Goal: Transaction & Acquisition: Purchase product/service

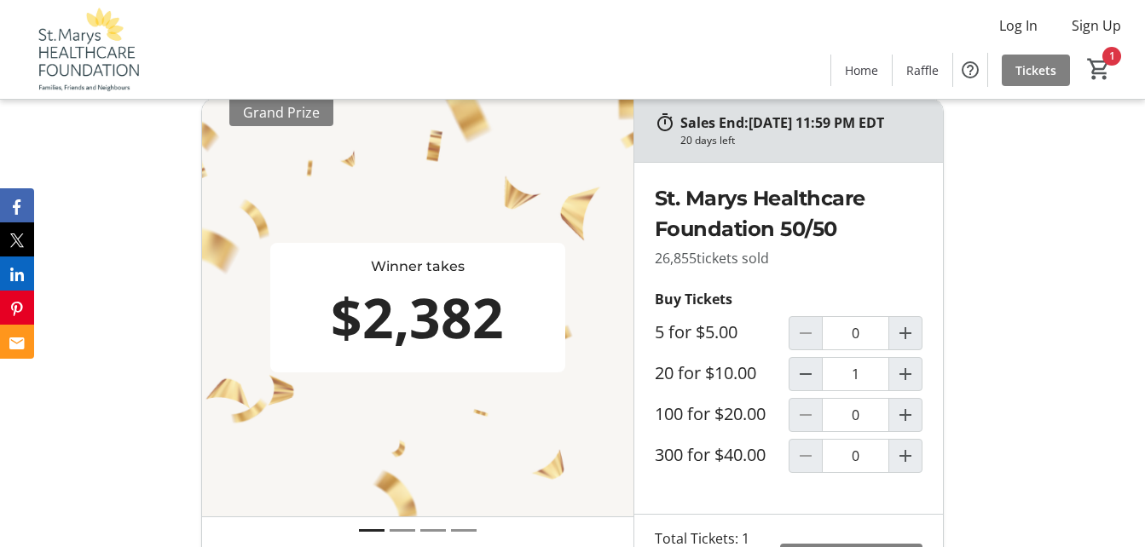
scroll to position [842, 0]
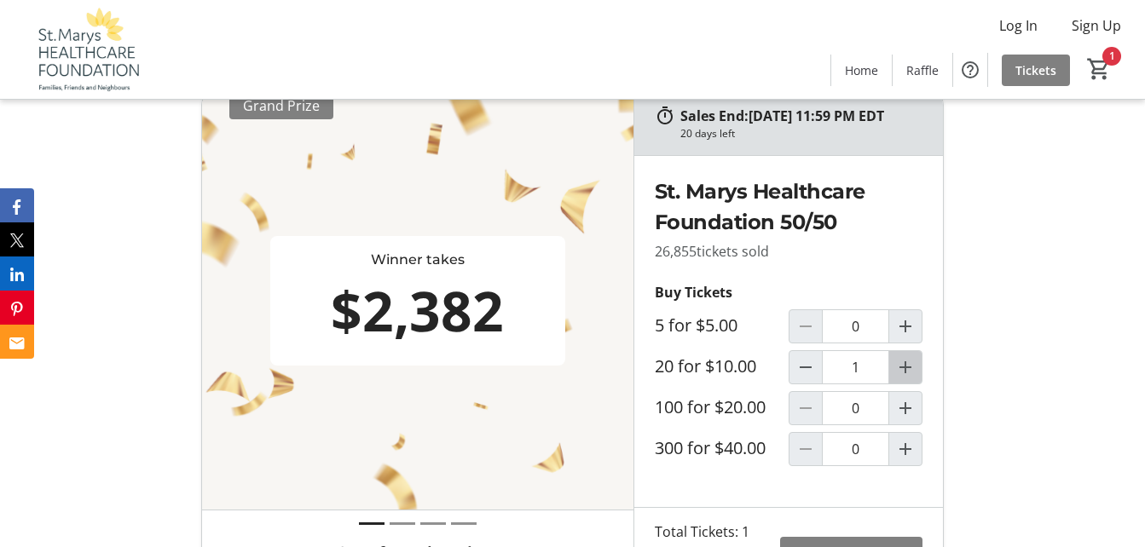
click at [909, 378] on mat-icon "Increment by one" at bounding box center [905, 367] width 20 height 20
click at [811, 378] on mat-icon "Decrement by one" at bounding box center [806, 367] width 20 height 20
type input "1"
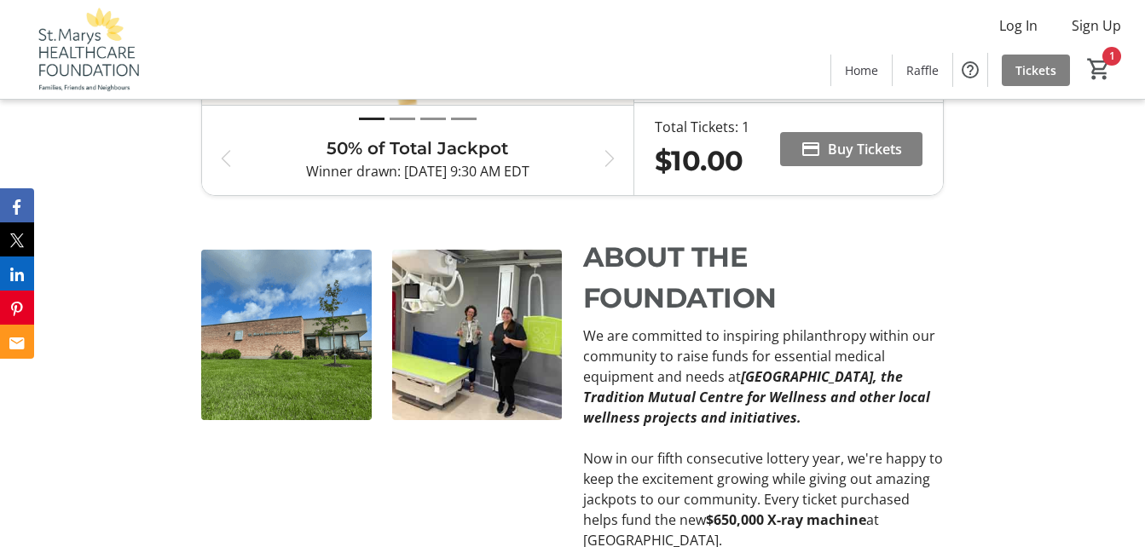
scroll to position [1251, 0]
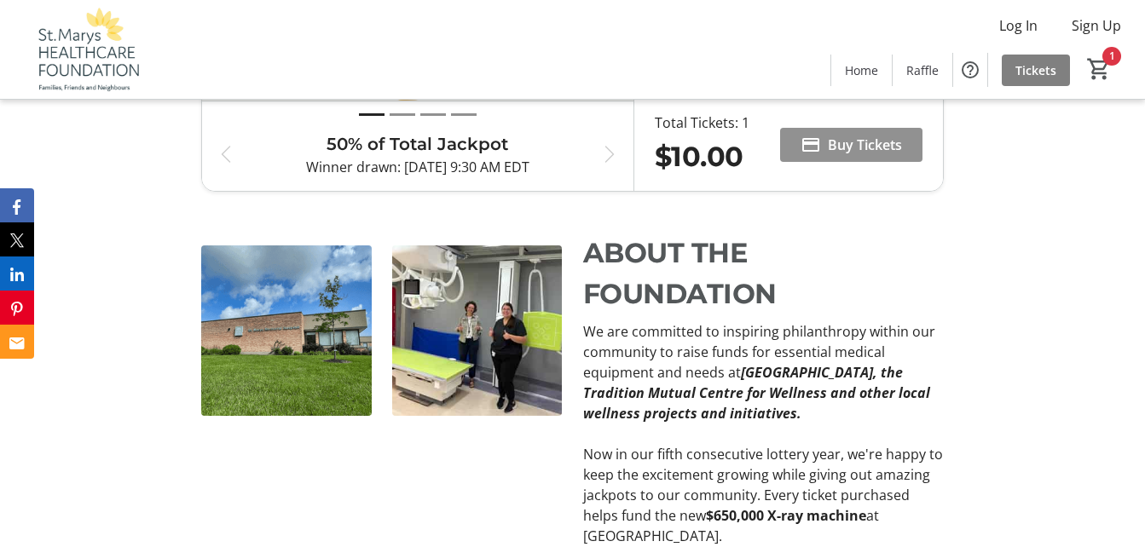
click at [858, 155] on span "Buy Tickets" at bounding box center [865, 145] width 74 height 20
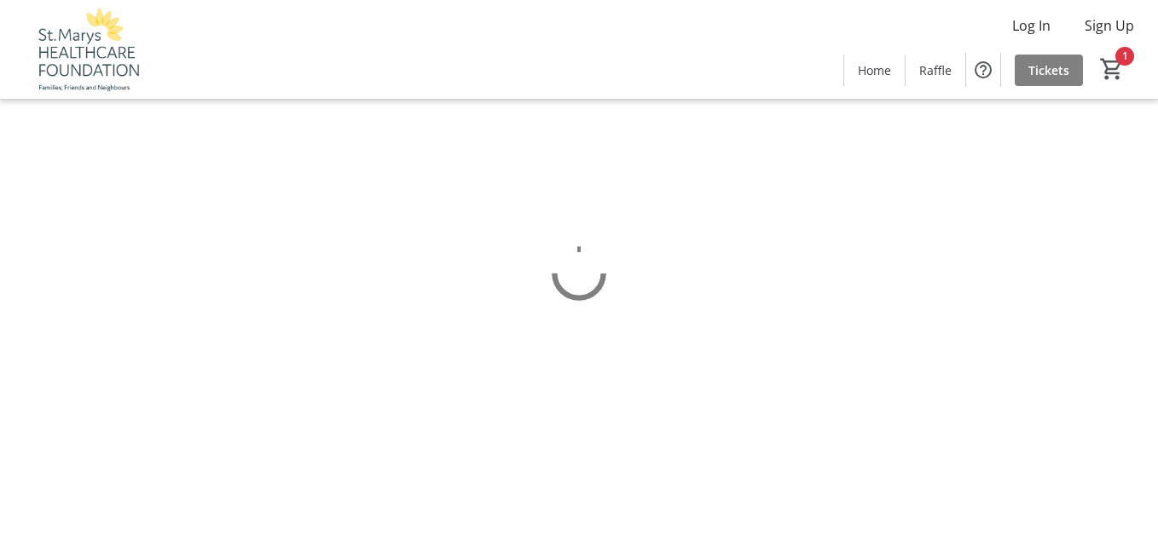
select select "CA"
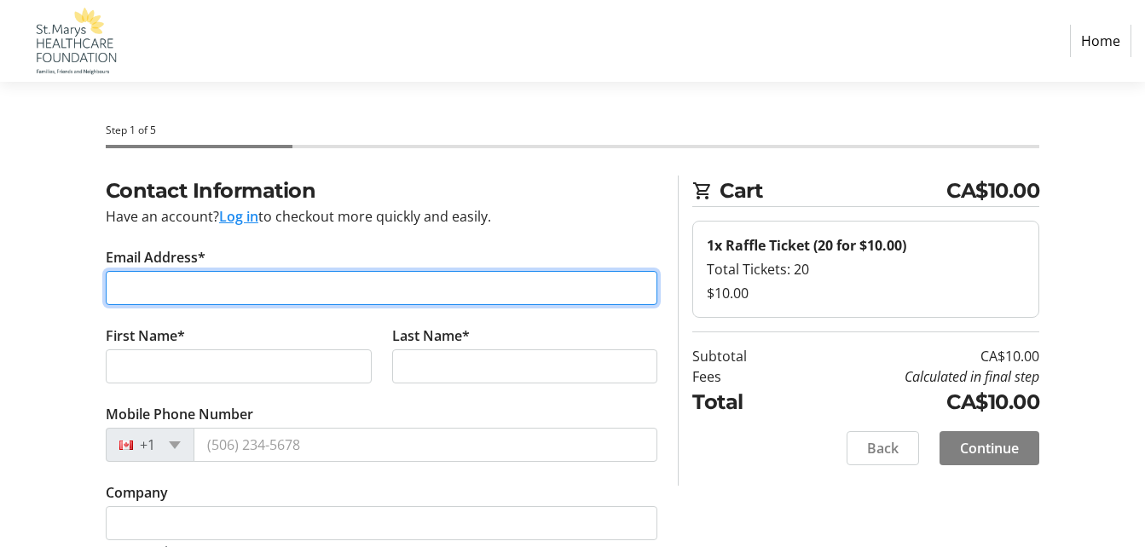
click at [189, 295] on input "Email Address*" at bounding box center [382, 288] width 553 height 34
type input "[EMAIL_ADDRESS][PERSON_NAME][DOMAIN_NAME]"
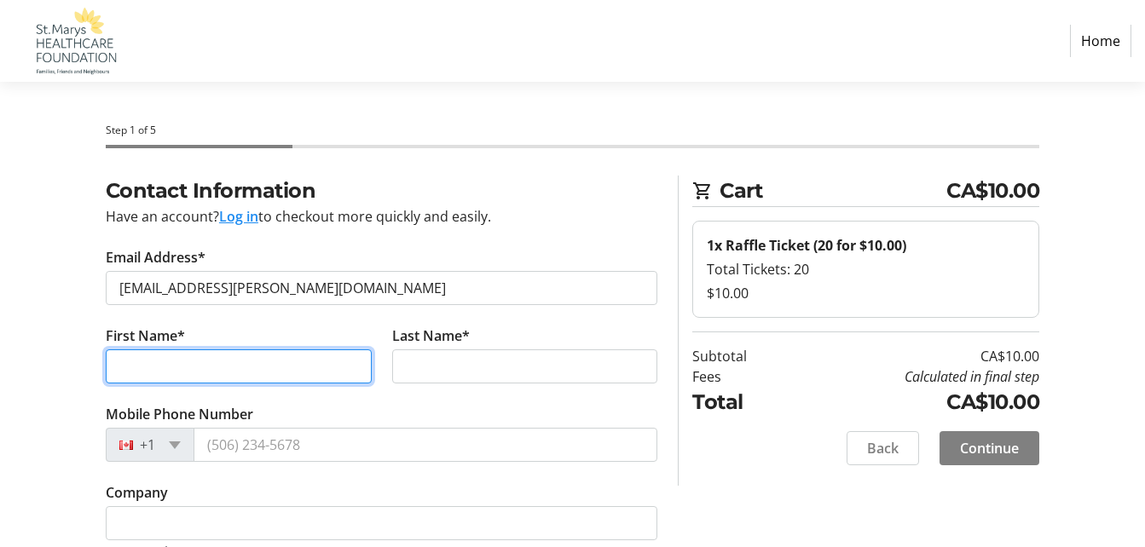
type input "[PERSON_NAME]"
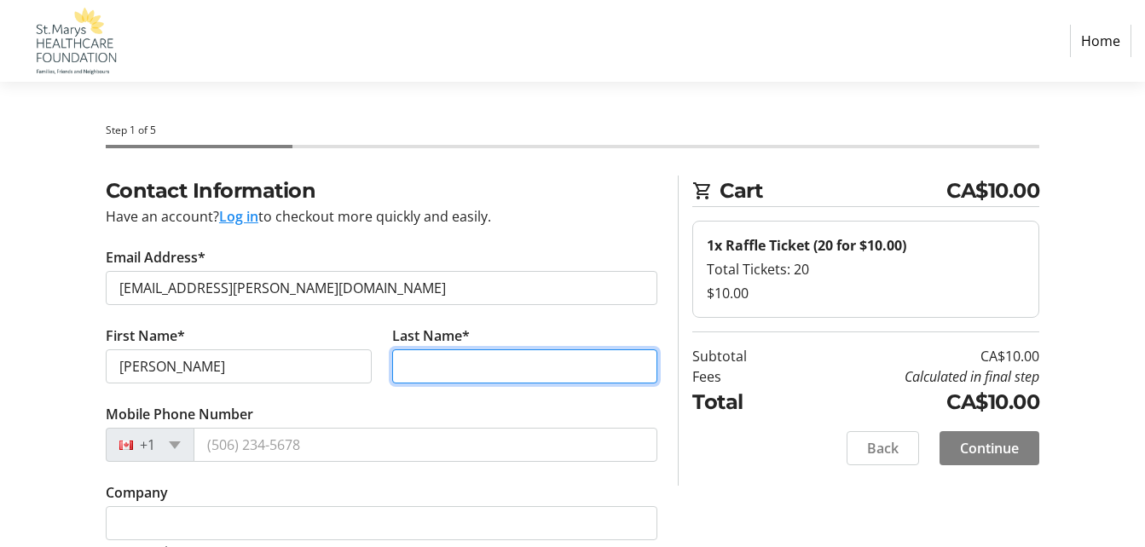
type input "[PERSON_NAME]"
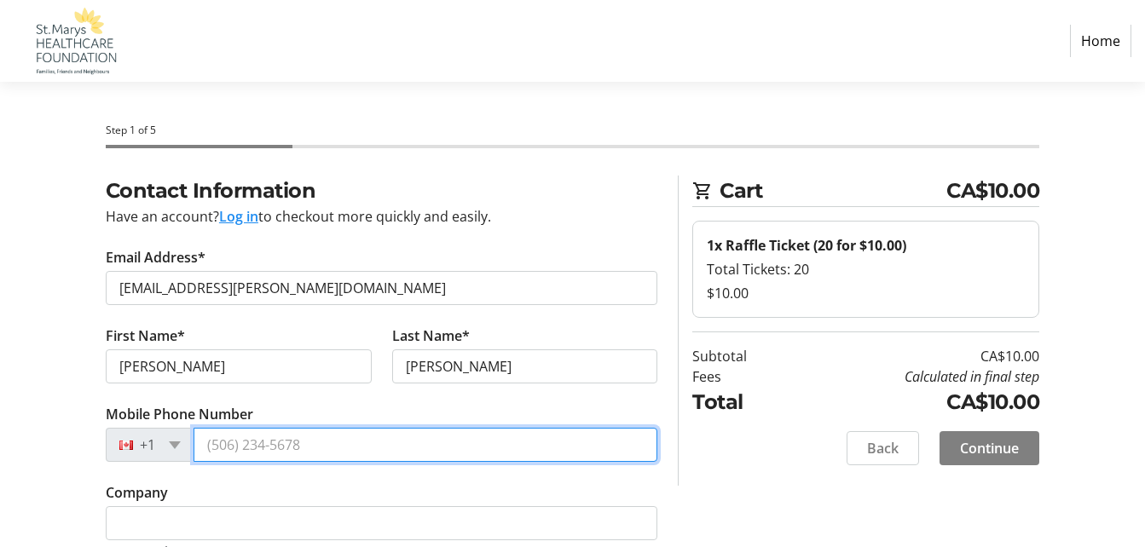
type input "[PHONE_NUMBER]"
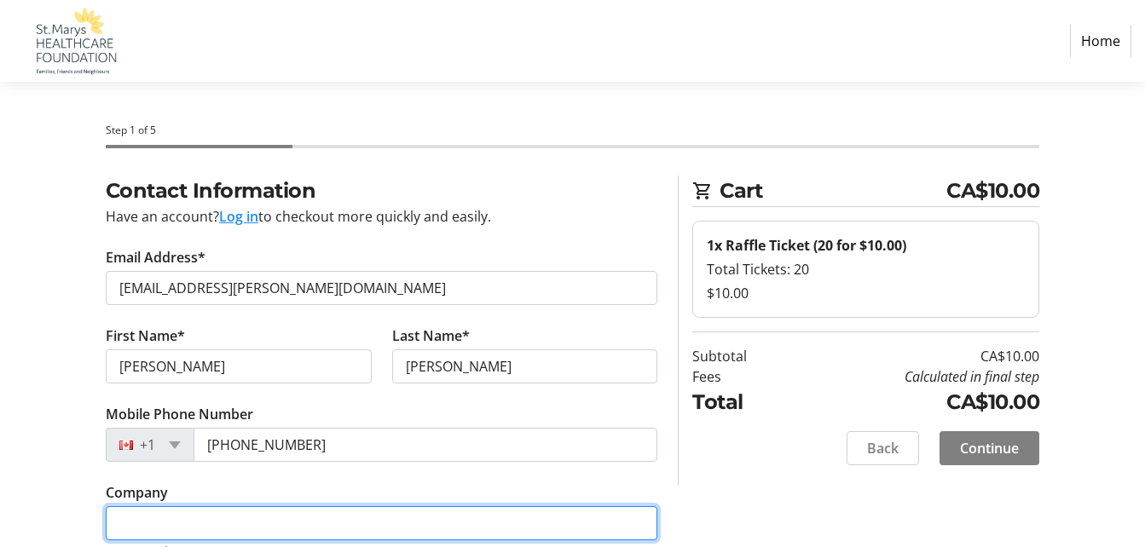
type input "[PERSON_NAME]"
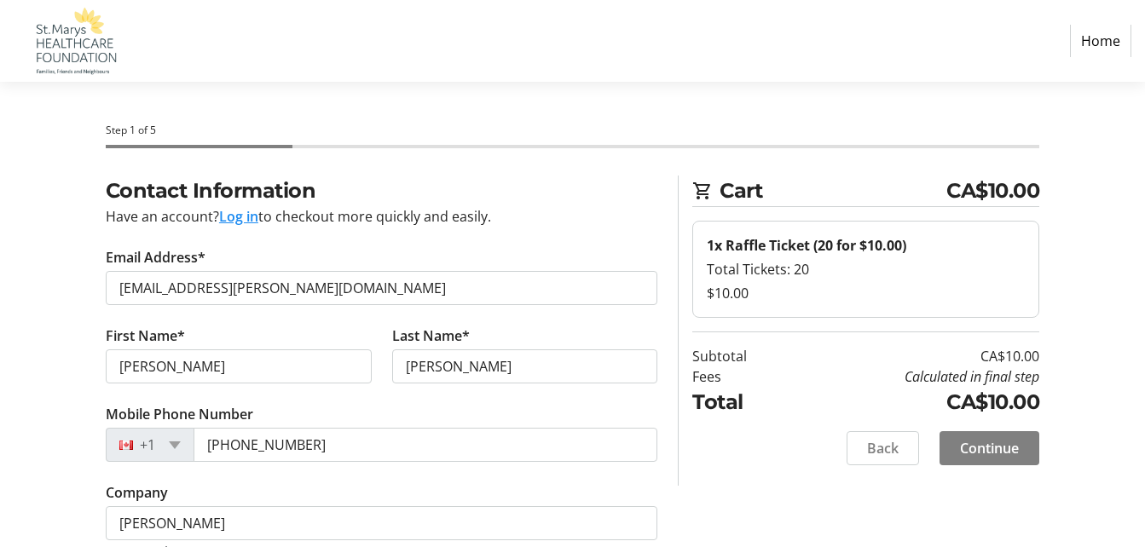
type input "[STREET_ADDRESS]"
type input "St Marys"
select select "ON"
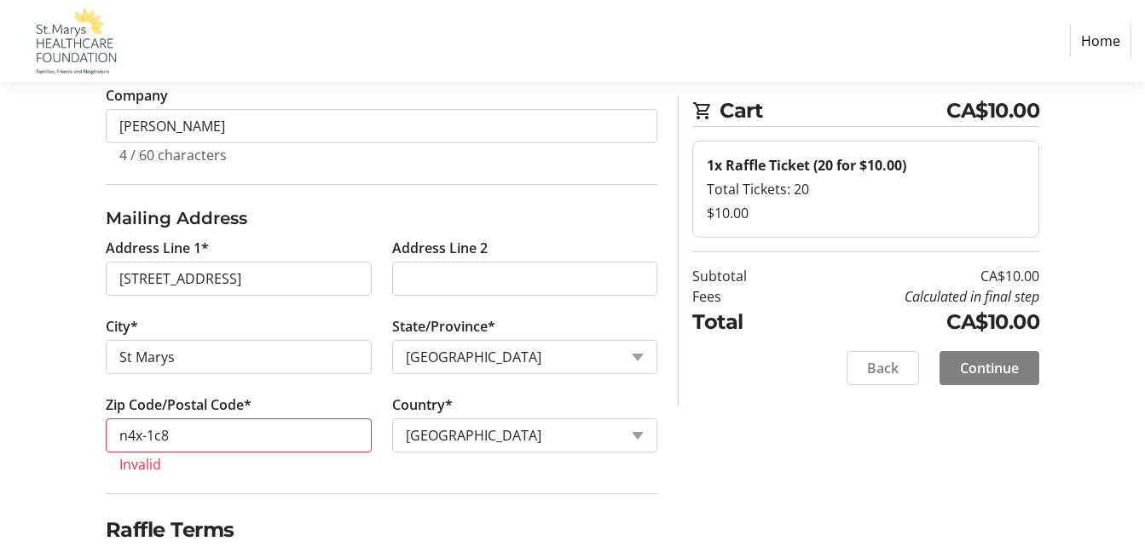
scroll to position [409, 0]
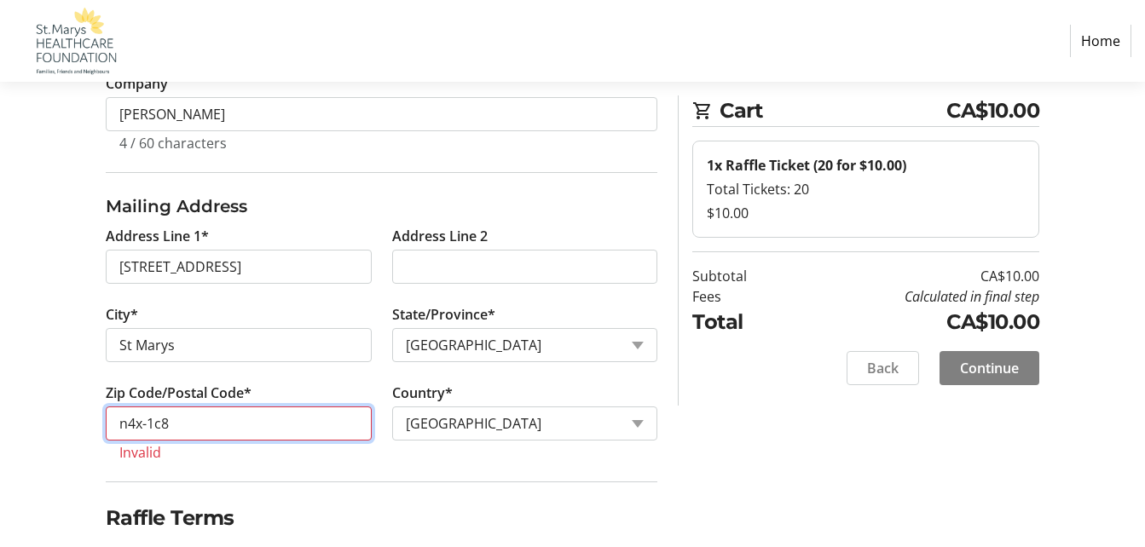
click at [177, 424] on input "n4x-1c8" at bounding box center [239, 424] width 266 height 34
click at [47, 446] on div "Contact Information Have an account? Log in to checkout more quickly and easily…" at bounding box center [572, 228] width 1145 height 924
click at [203, 418] on input "n4x-1c8" at bounding box center [239, 424] width 266 height 34
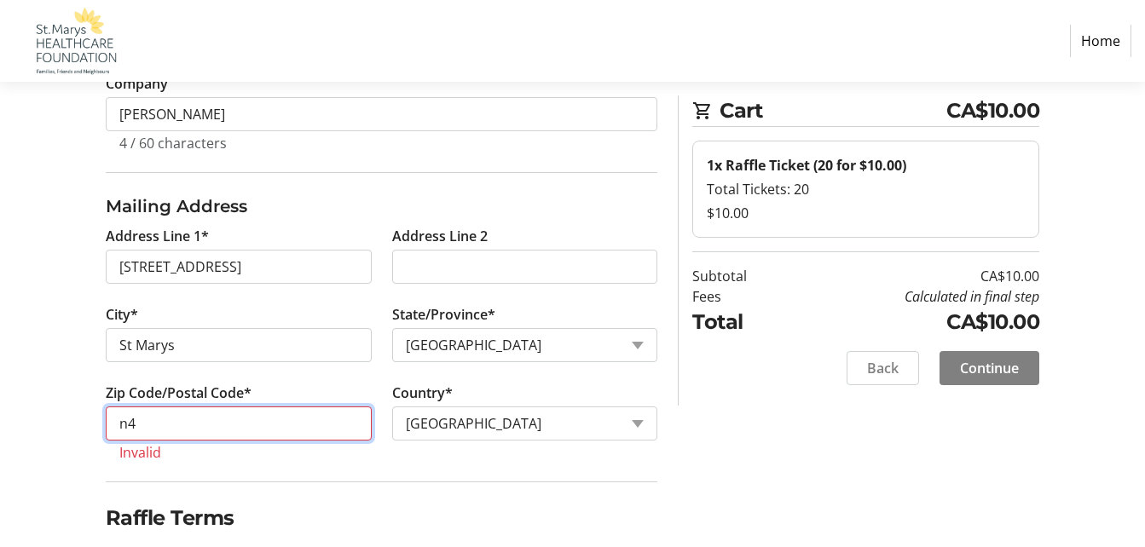
type input "n"
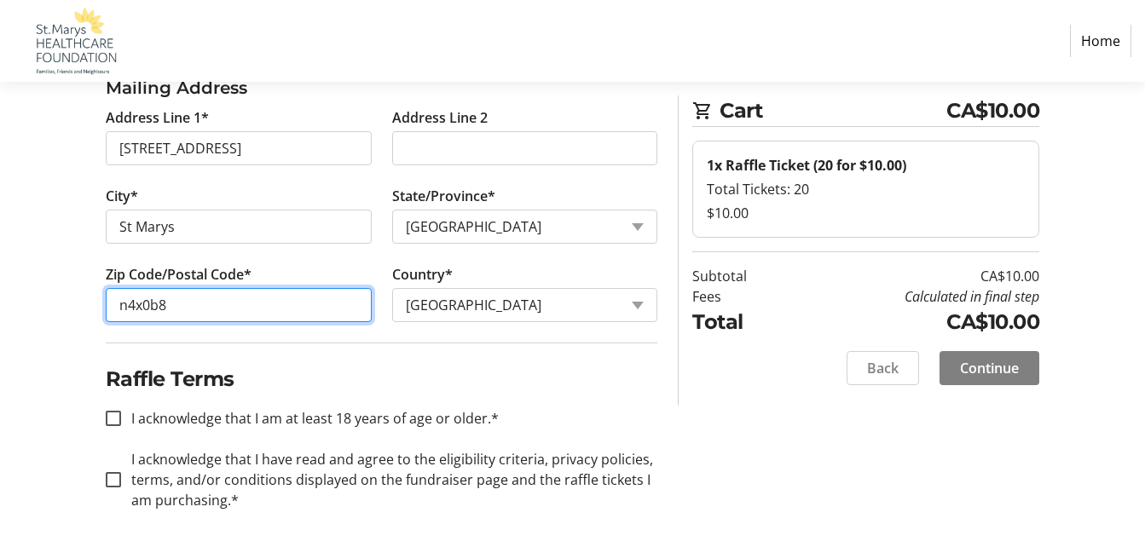
scroll to position [532, 0]
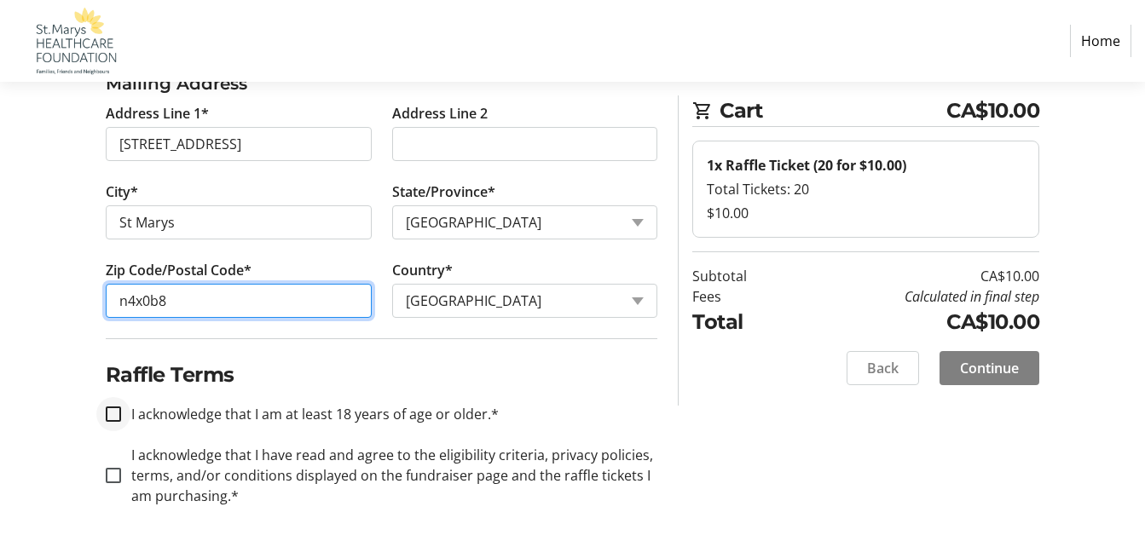
type input "n4x0b8"
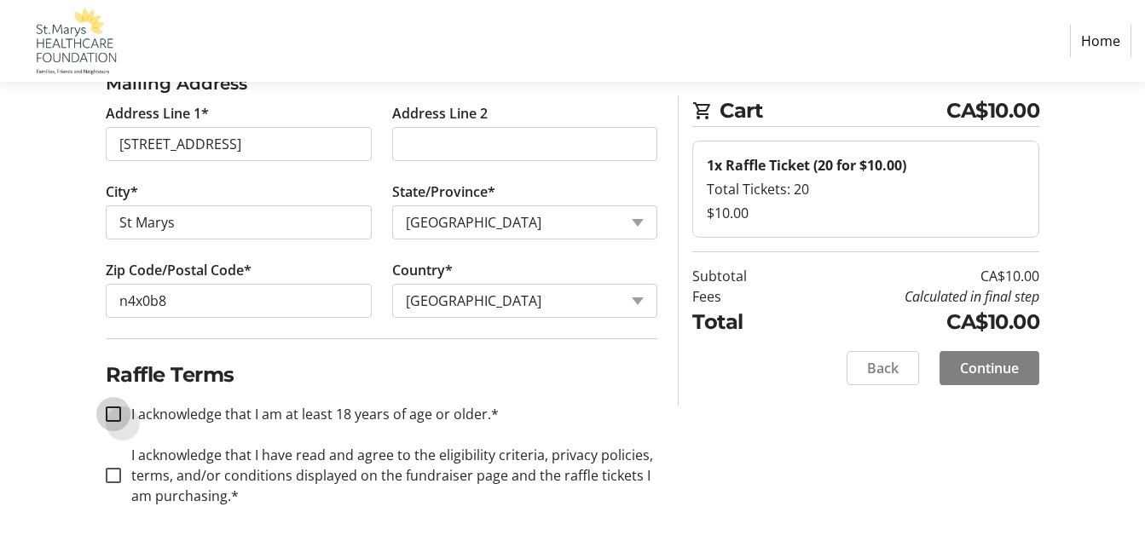
click at [113, 414] on input "I acknowledge that I am at least 18 years of age or older.*" at bounding box center [113, 414] width 15 height 15
checkbox input "true"
click at [109, 480] on input "I acknowledge that I have read and agree to the eligibility criteria, privacy p…" at bounding box center [113, 475] width 15 height 15
checkbox input "true"
click at [992, 363] on span "Continue" at bounding box center [989, 368] width 59 height 20
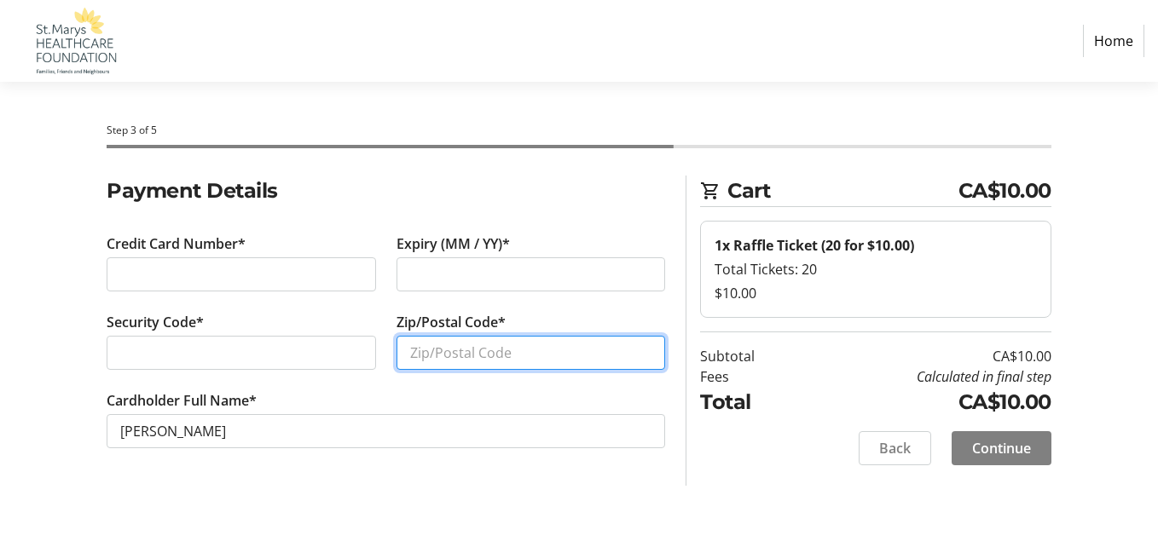
click at [524, 355] on input "Zip/Postal Code*" at bounding box center [530, 353] width 269 height 34
type input "n4x0b8"
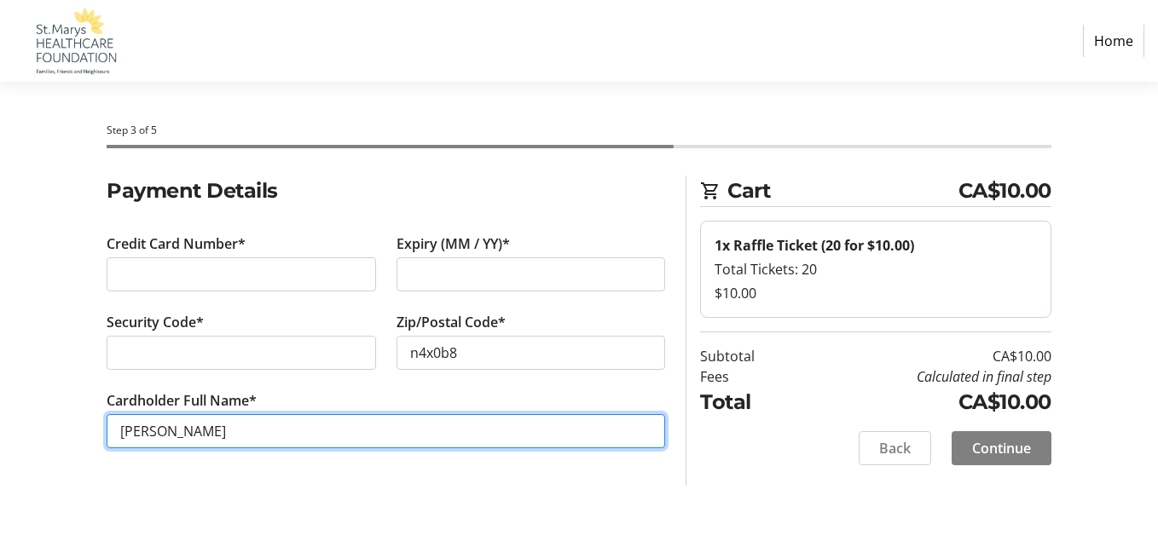
click at [159, 430] on input "[PERSON_NAME]" at bounding box center [386, 431] width 558 height 34
click at [291, 431] on input "[PERSON_NAME]" at bounding box center [386, 431] width 558 height 34
type input "[PERSON_NAME]"
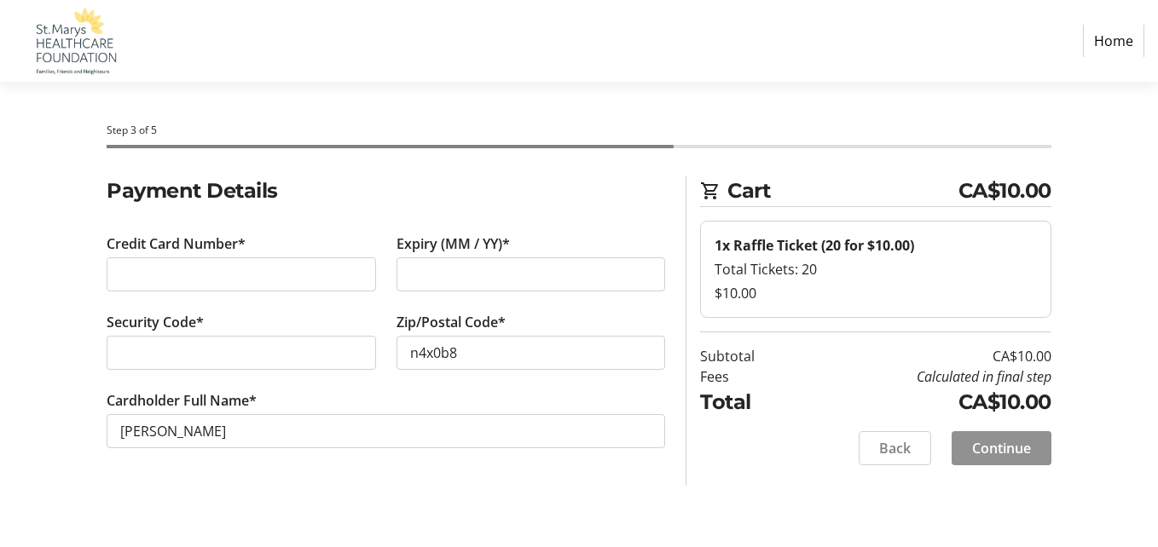
click at [1018, 446] on span "Continue" at bounding box center [1001, 448] width 59 height 20
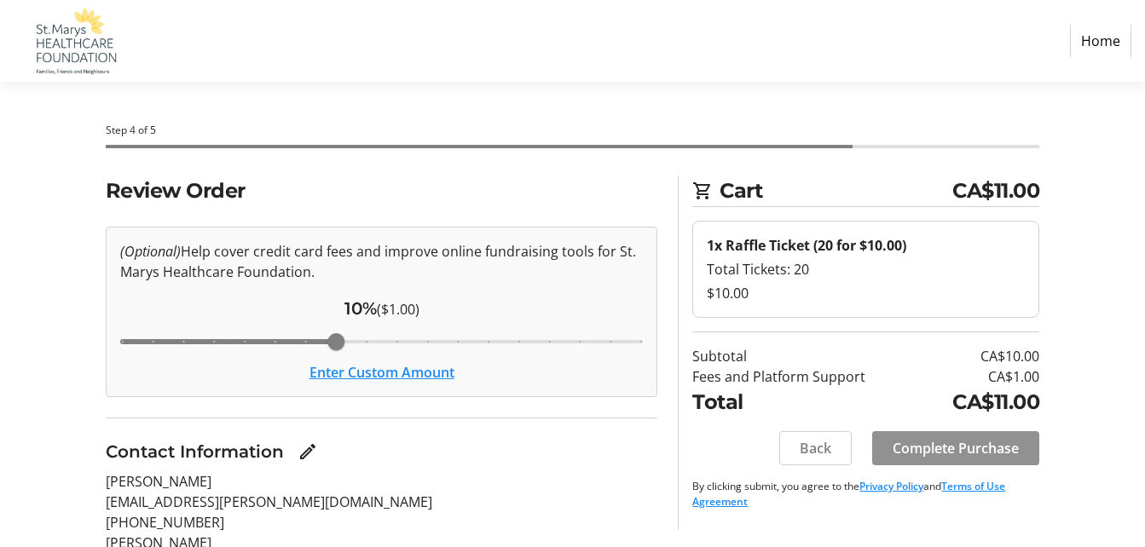
click at [992, 447] on span "Complete Purchase" at bounding box center [956, 448] width 126 height 20
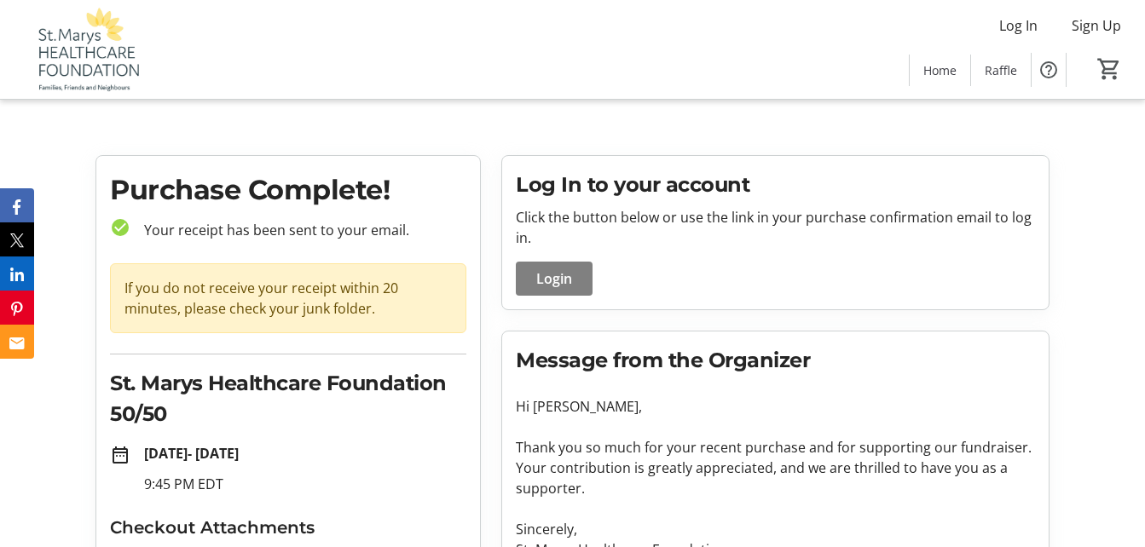
click at [1097, 331] on tr-checkout-order-details-ui "Purchase Complete! check_circle Your receipt has been sent to your email. If yo…" at bounding box center [572, 413] width 1145 height 516
